Goal: Task Accomplishment & Management: Manage account settings

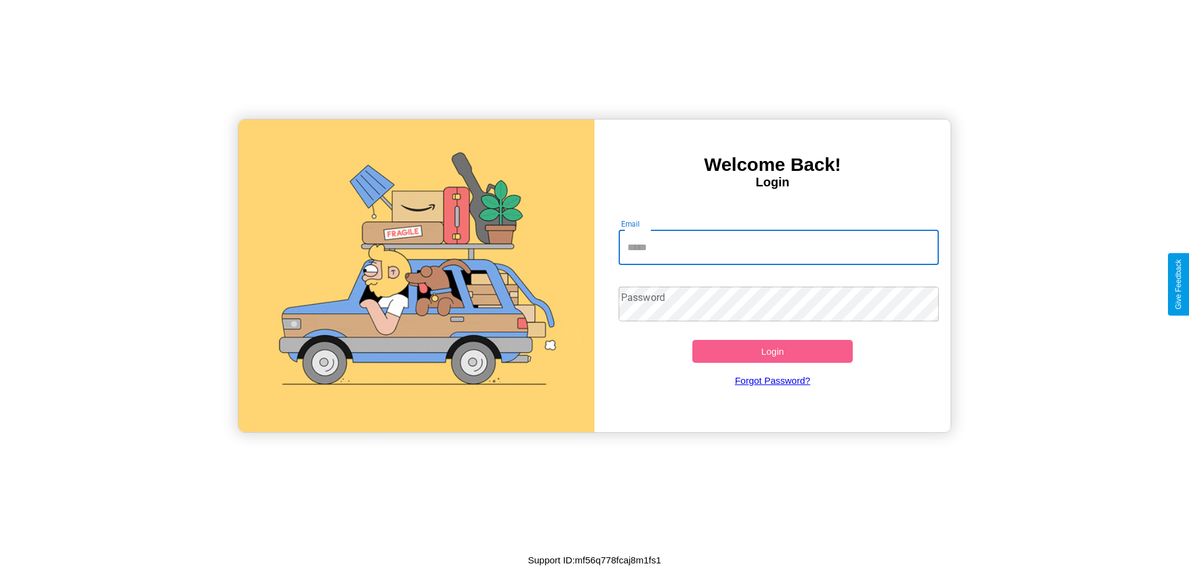
click at [778, 247] on input "Email" at bounding box center [779, 247] width 321 height 35
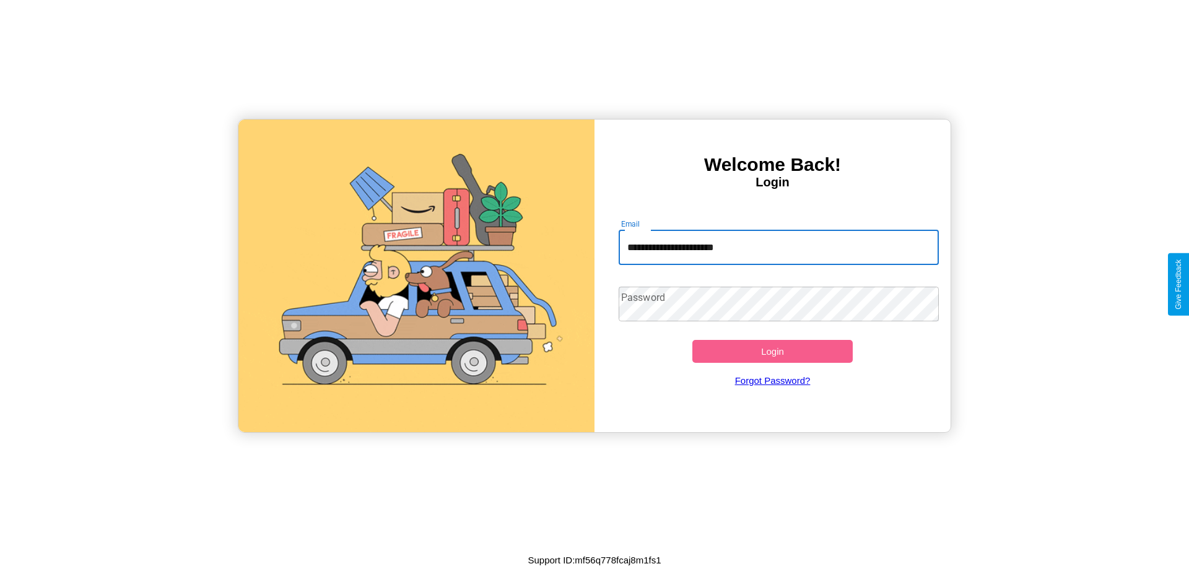
type input "**********"
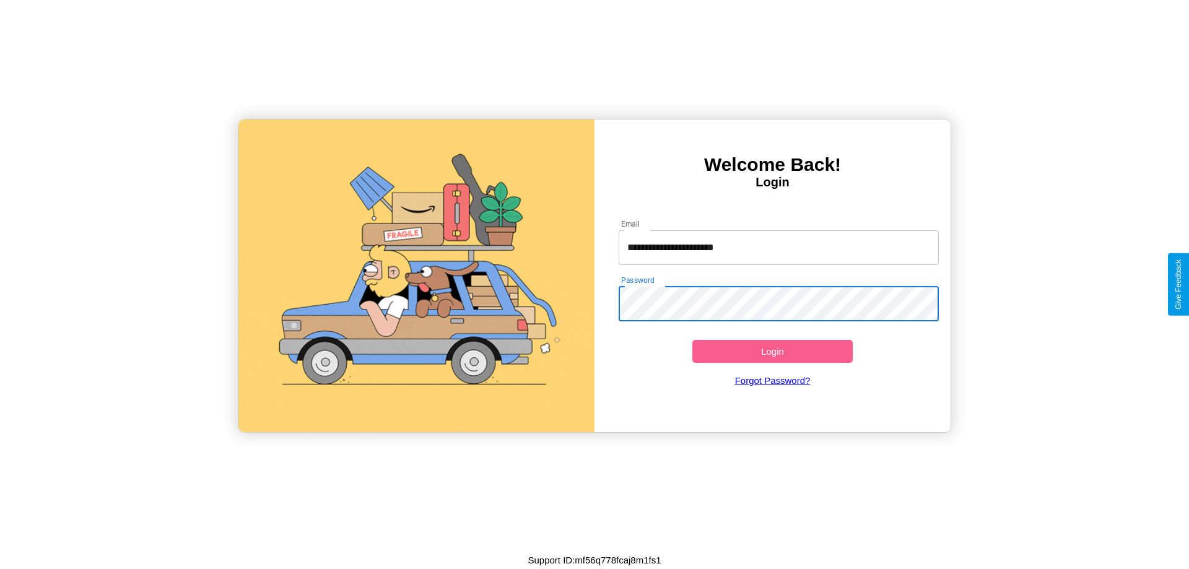
click at [772, 351] on button "Login" at bounding box center [772, 351] width 160 height 23
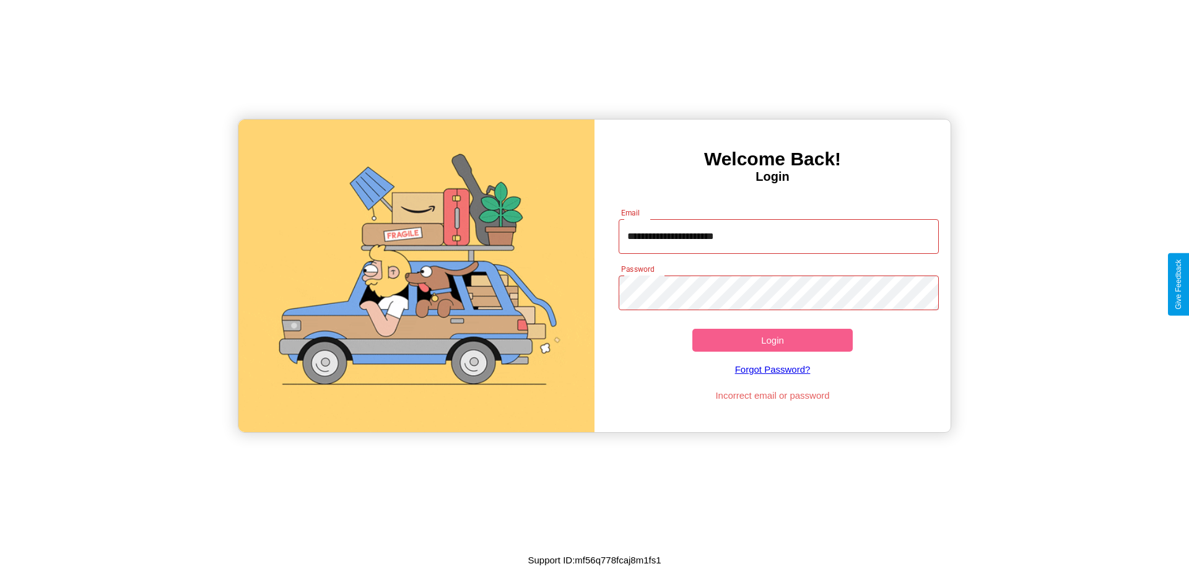
click at [772, 340] on button "Login" at bounding box center [772, 340] width 160 height 23
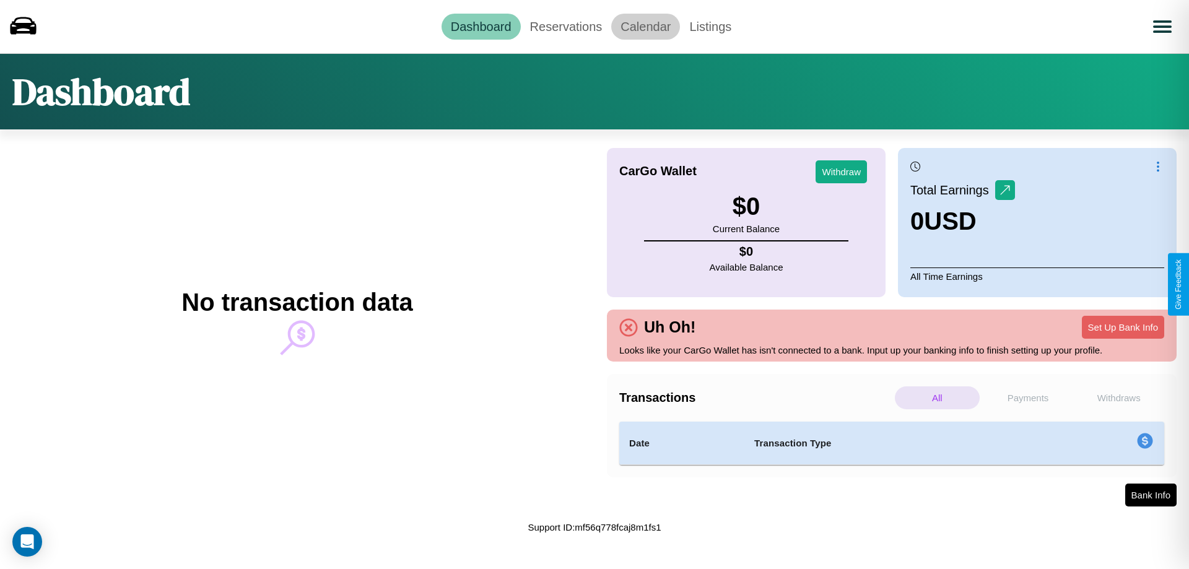
click at [645, 26] on link "Calendar" at bounding box center [645, 27] width 69 height 26
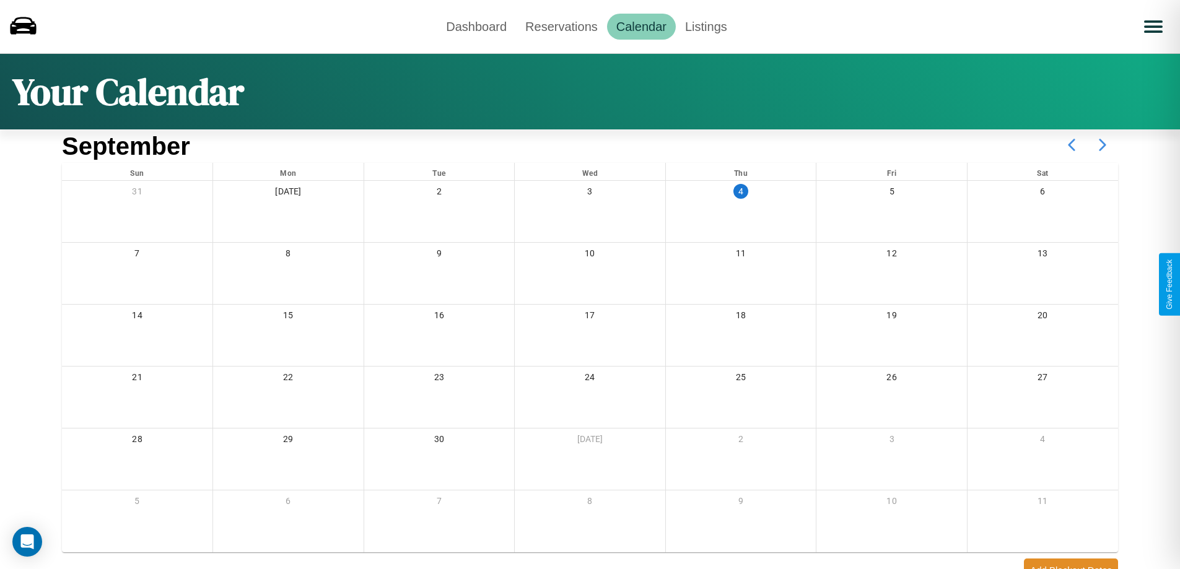
click at [1102, 145] on icon at bounding box center [1102, 144] width 31 height 31
click at [561, 26] on link "Reservations" at bounding box center [561, 27] width 91 height 26
